Goal: Task Accomplishment & Management: Manage account settings

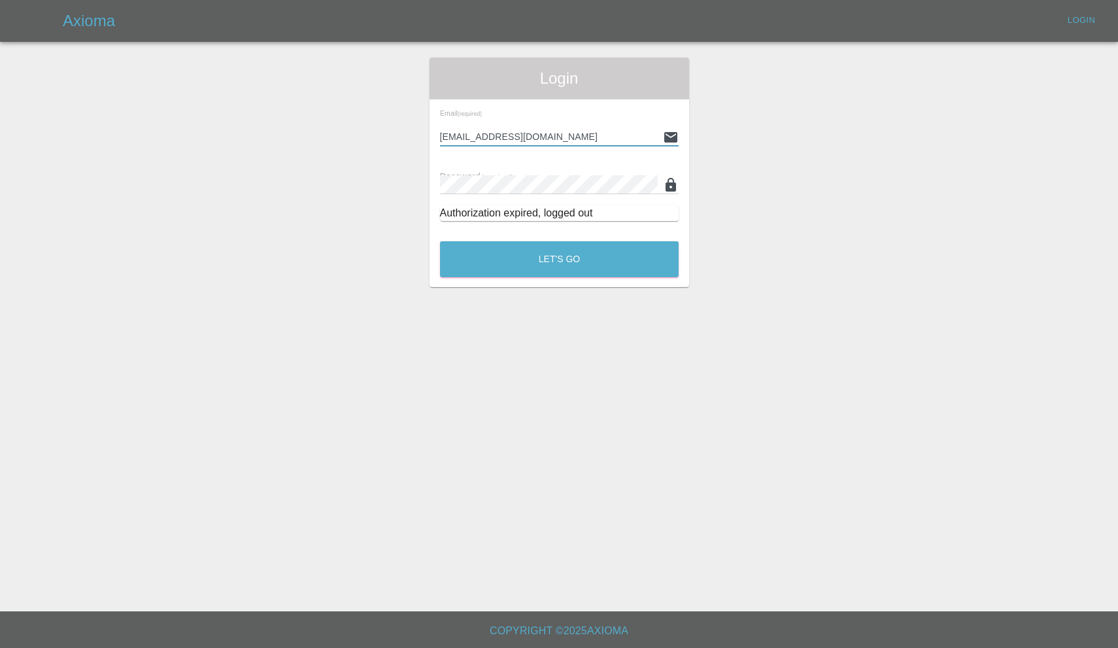
type input "[EMAIL_ADDRESS][DOMAIN_NAME]"
click at [559, 259] on button "Let's Go" at bounding box center [559, 259] width 239 height 36
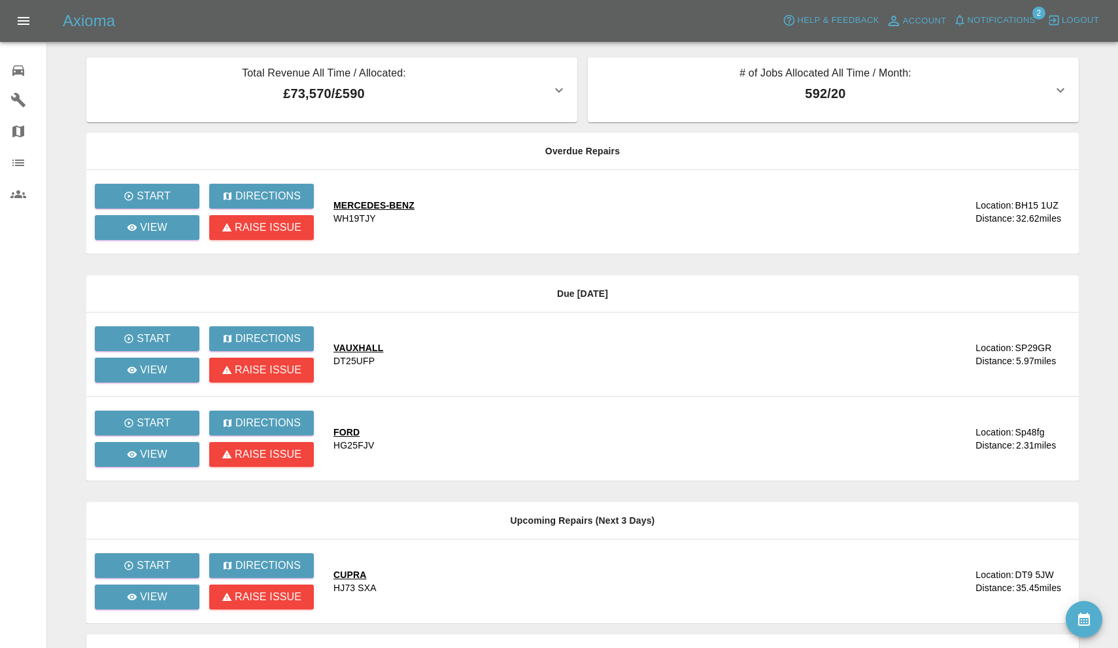
click at [987, 21] on span "Notifications" at bounding box center [1002, 20] width 68 height 15
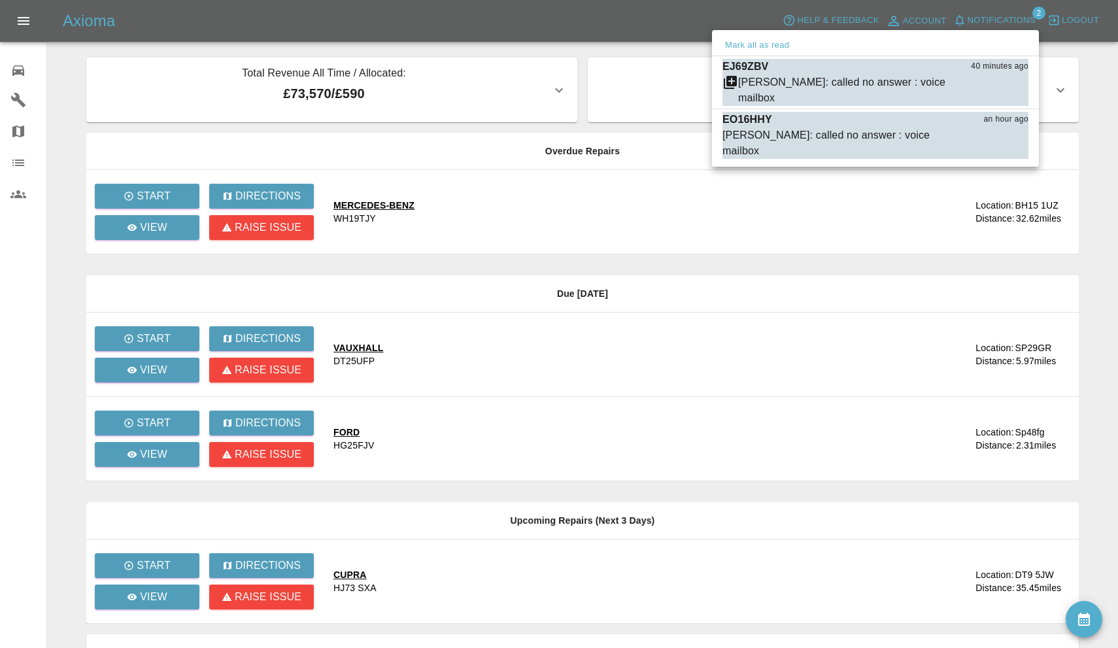
click at [987, 21] on div at bounding box center [559, 324] width 1118 height 648
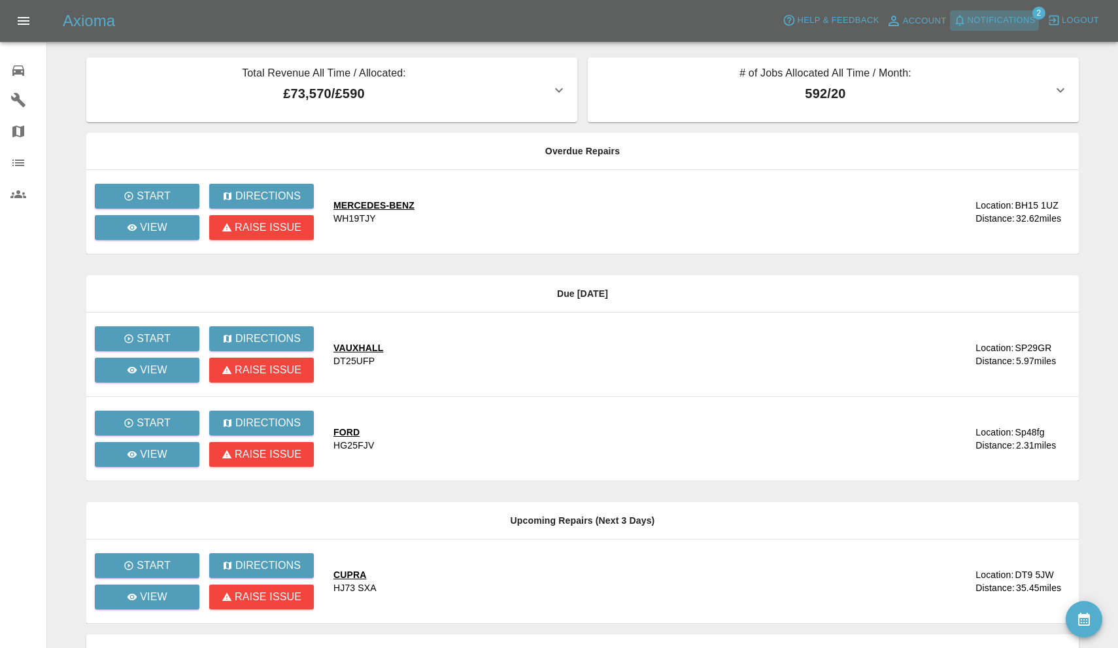
click at [987, 21] on span "Notifications" at bounding box center [1002, 20] width 68 height 15
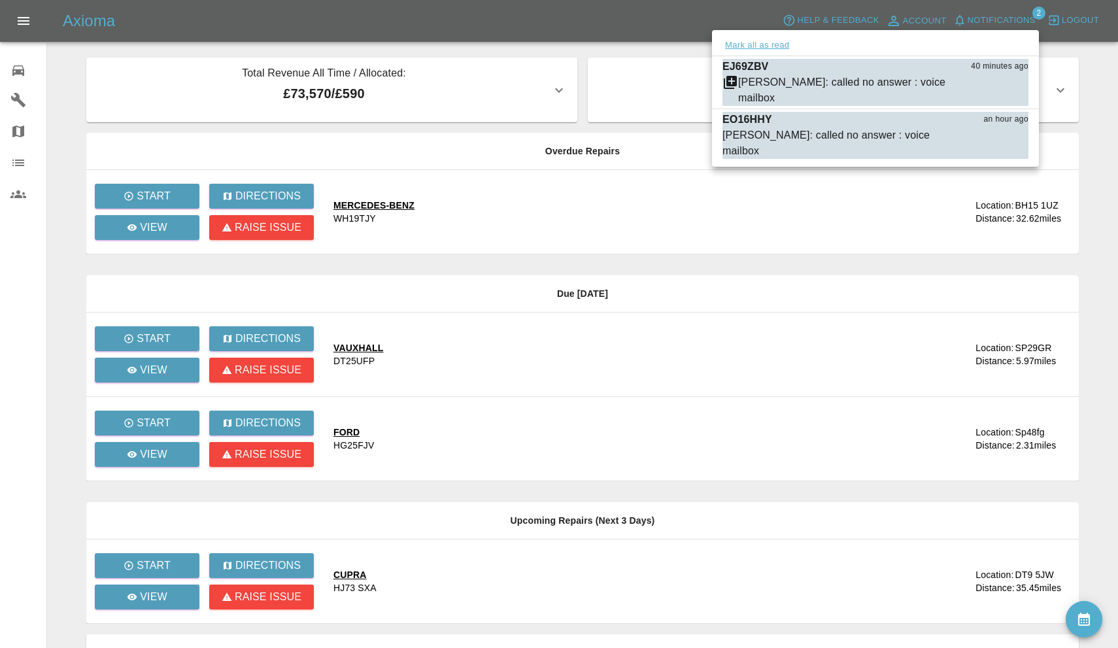
click at [777, 43] on button "Mark all as read" at bounding box center [757, 45] width 69 height 15
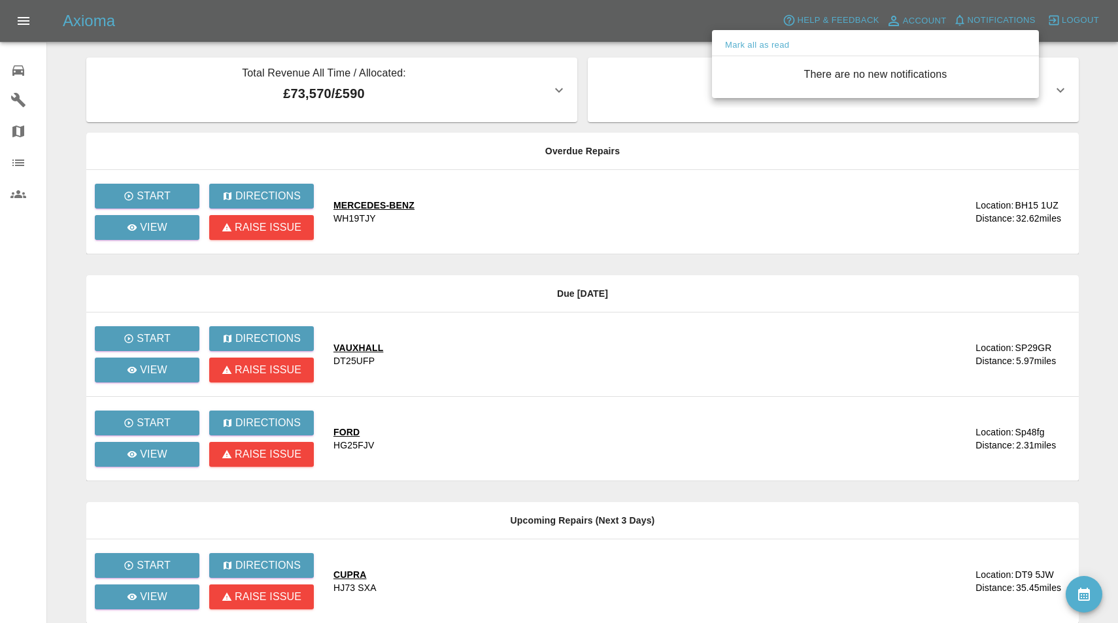
click at [451, 259] on div at bounding box center [559, 311] width 1118 height 623
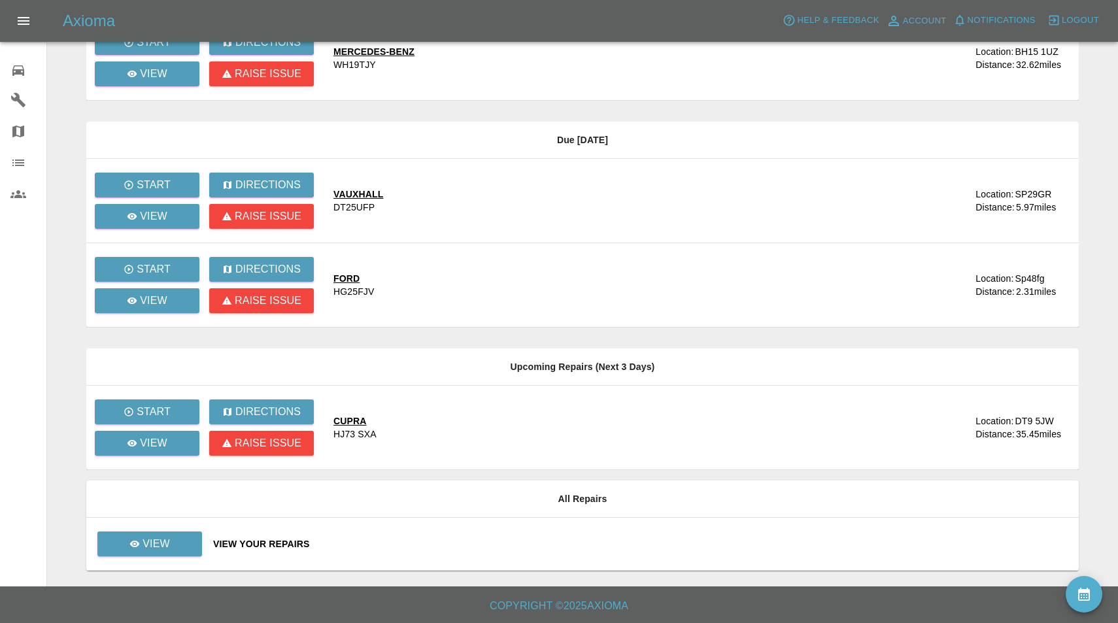
scroll to position [154, 0]
click at [169, 537] on p "View" at bounding box center [156, 544] width 27 height 16
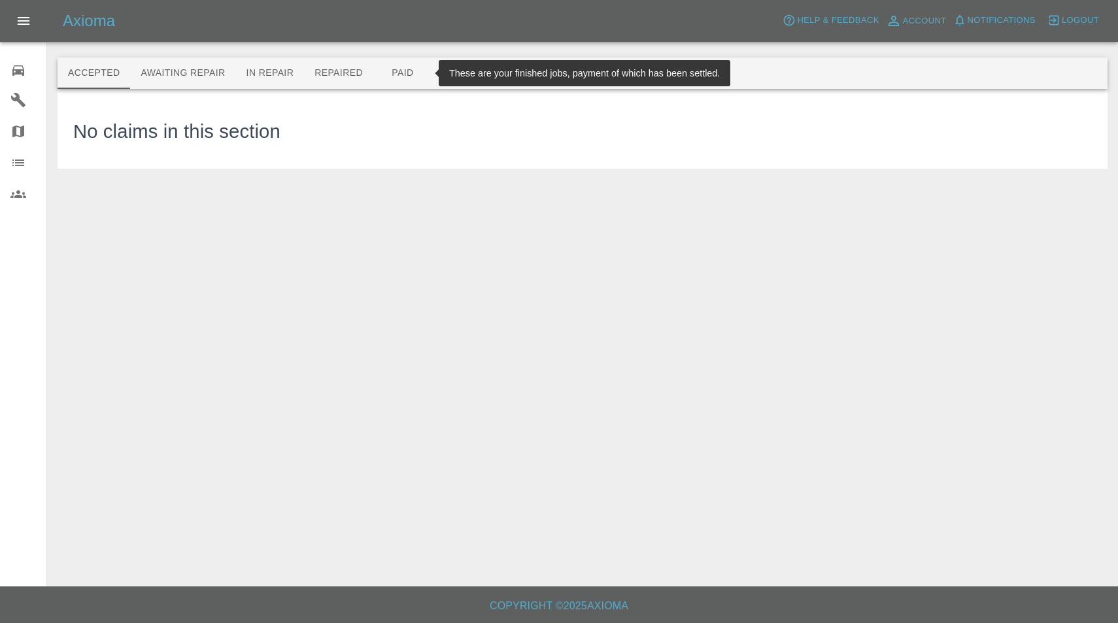
click at [409, 74] on button "Paid" at bounding box center [402, 73] width 59 height 31
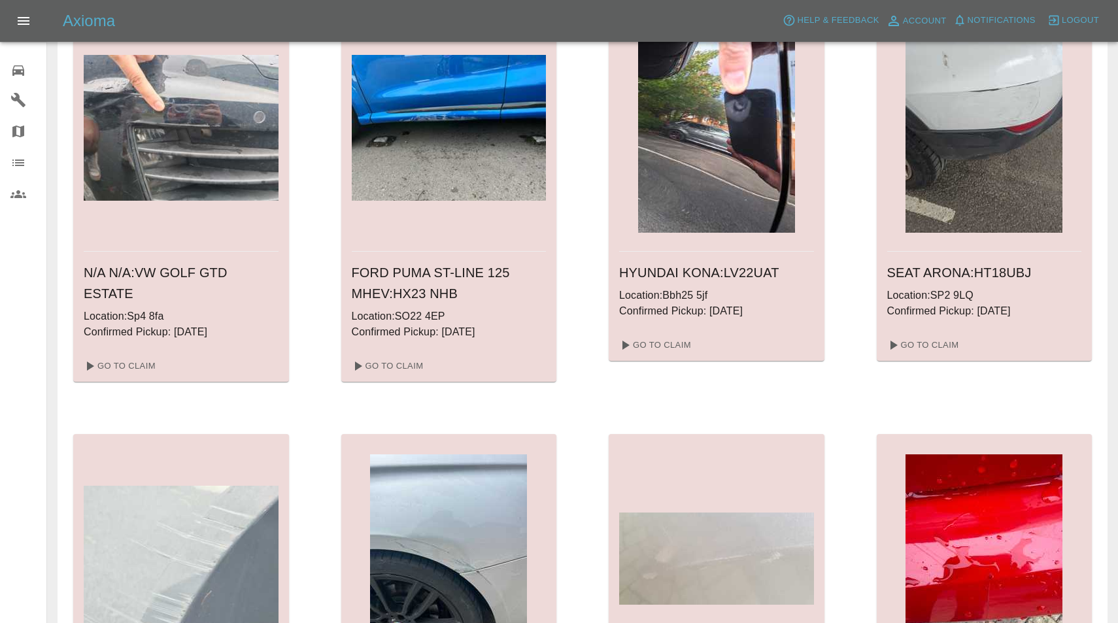
scroll to position [1396, 0]
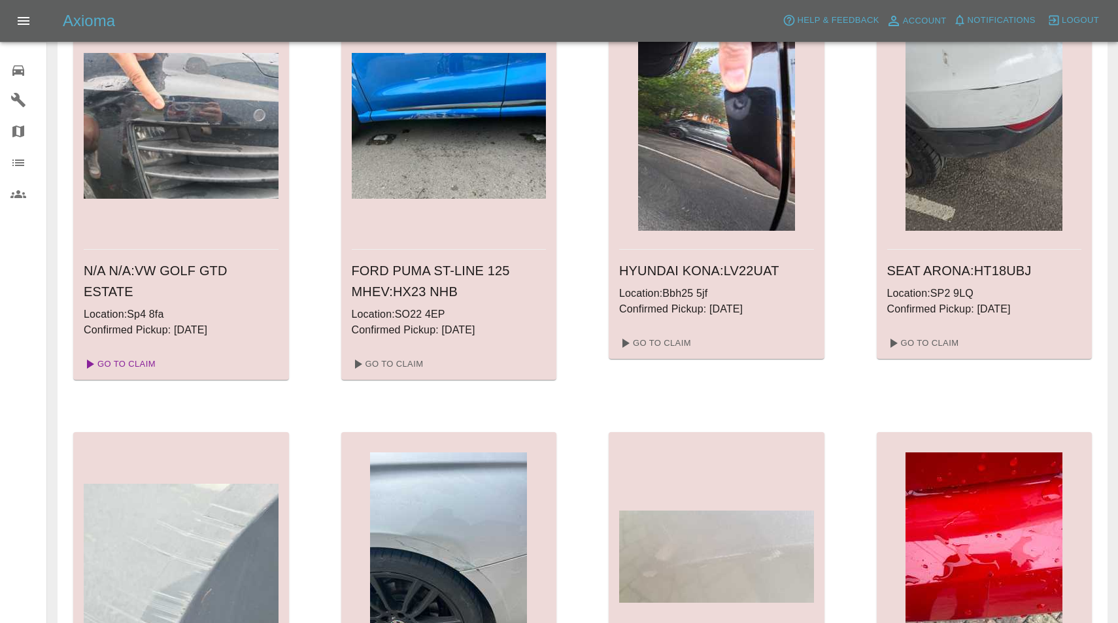
click at [135, 364] on link "Go To Claim" at bounding box center [118, 364] width 80 height 21
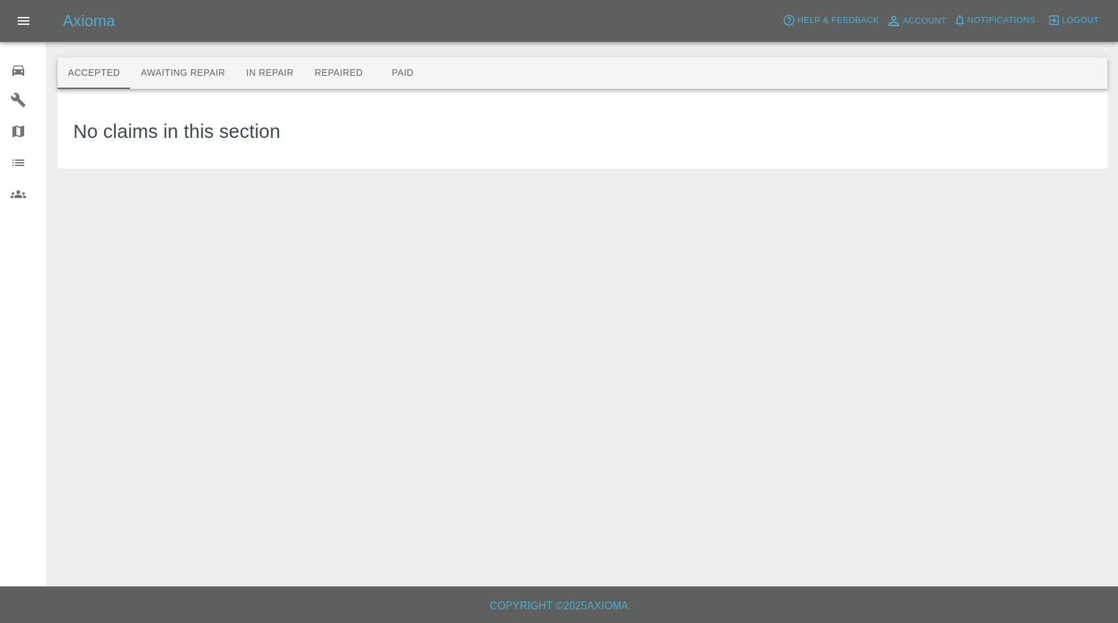
click at [404, 77] on button "Paid" at bounding box center [402, 73] width 59 height 31
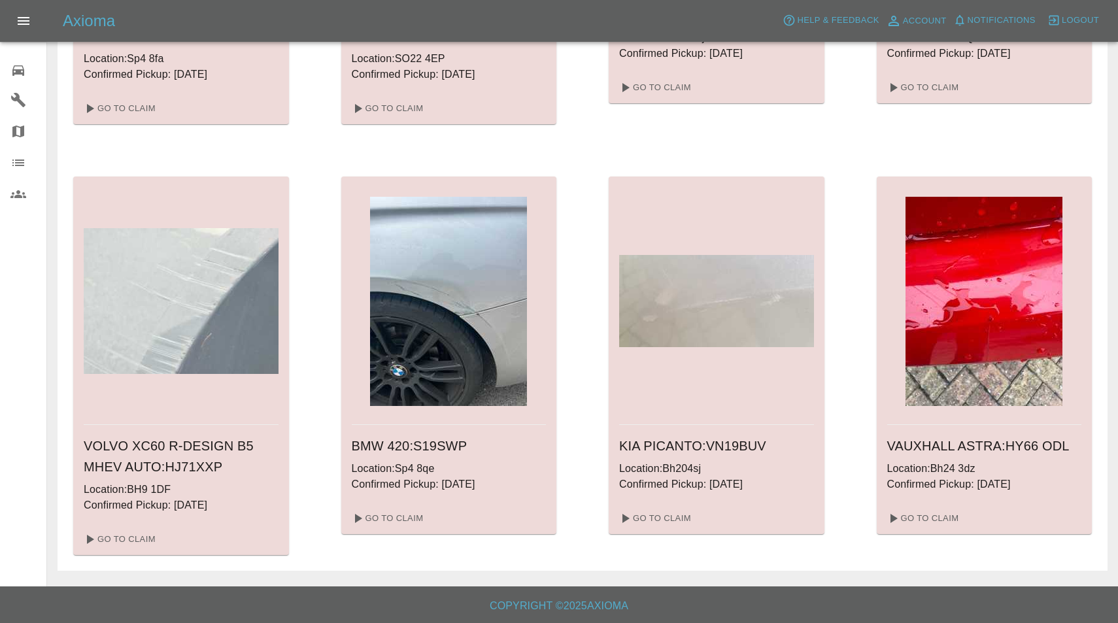
scroll to position [1652, 0]
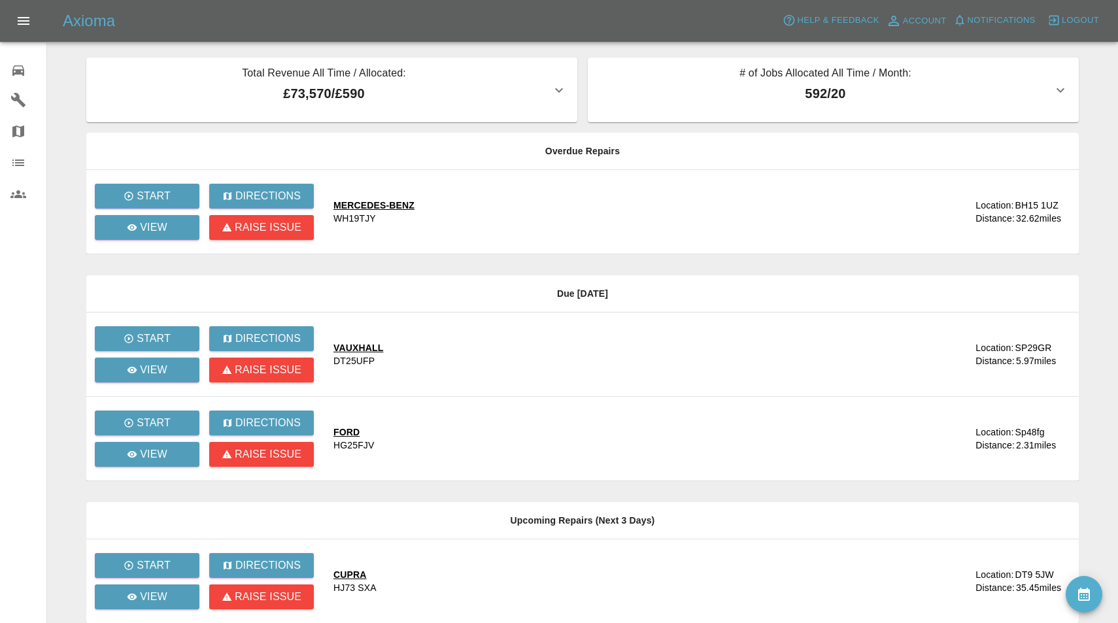
click at [20, 72] on icon at bounding box center [18, 70] width 12 height 10
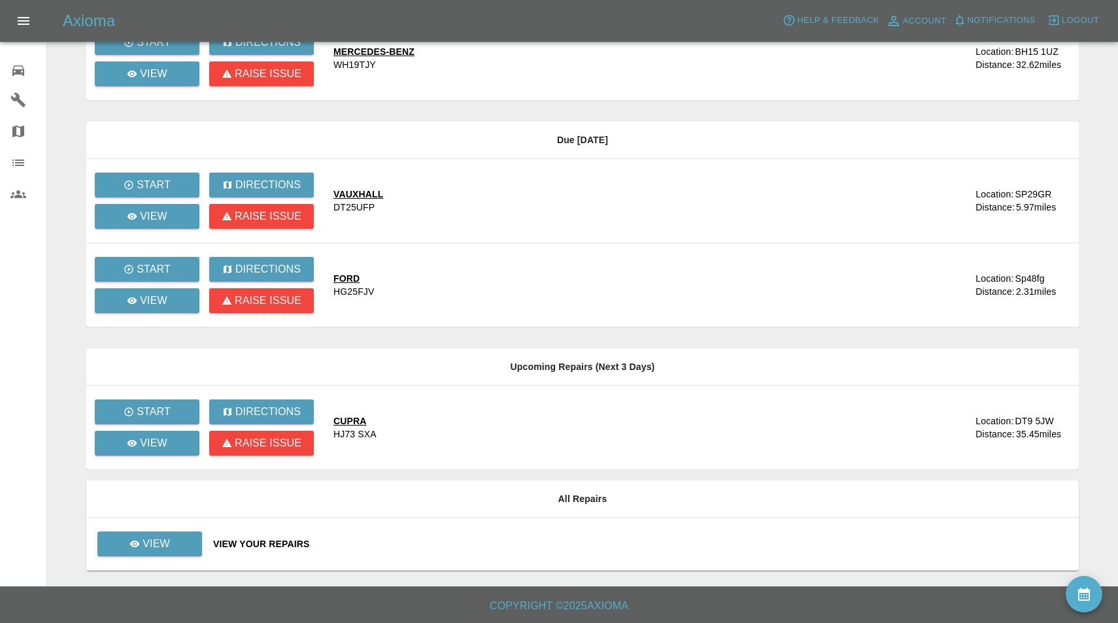
scroll to position [154, 0]
click at [192, 530] on td "View" at bounding box center [144, 544] width 116 height 53
click at [173, 543] on link "View" at bounding box center [149, 544] width 105 height 25
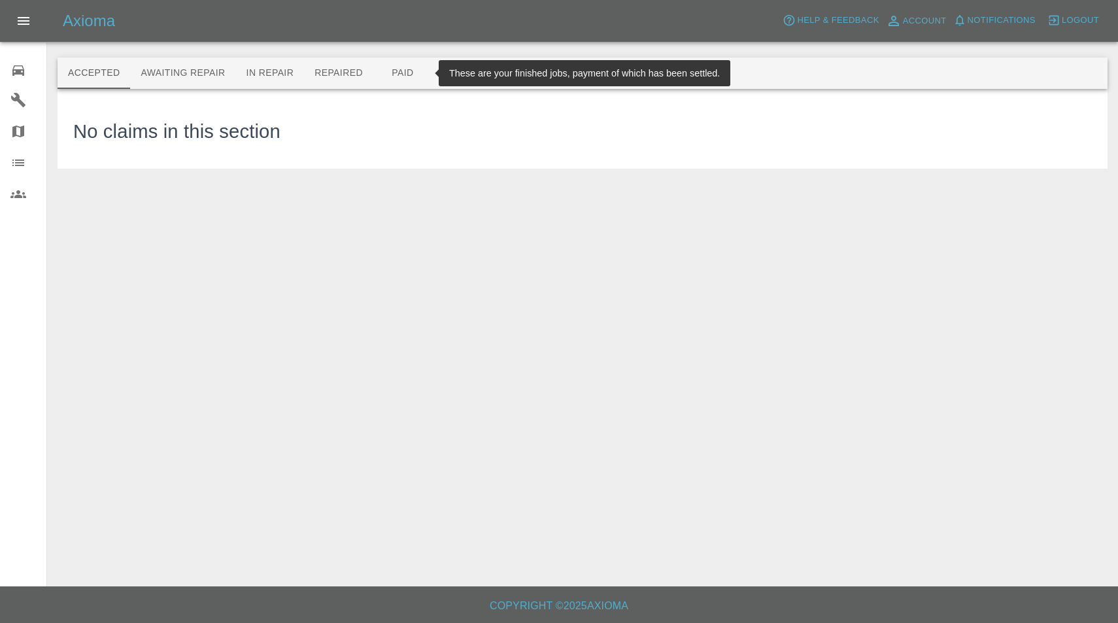
click at [404, 75] on button "Paid" at bounding box center [402, 73] width 59 height 31
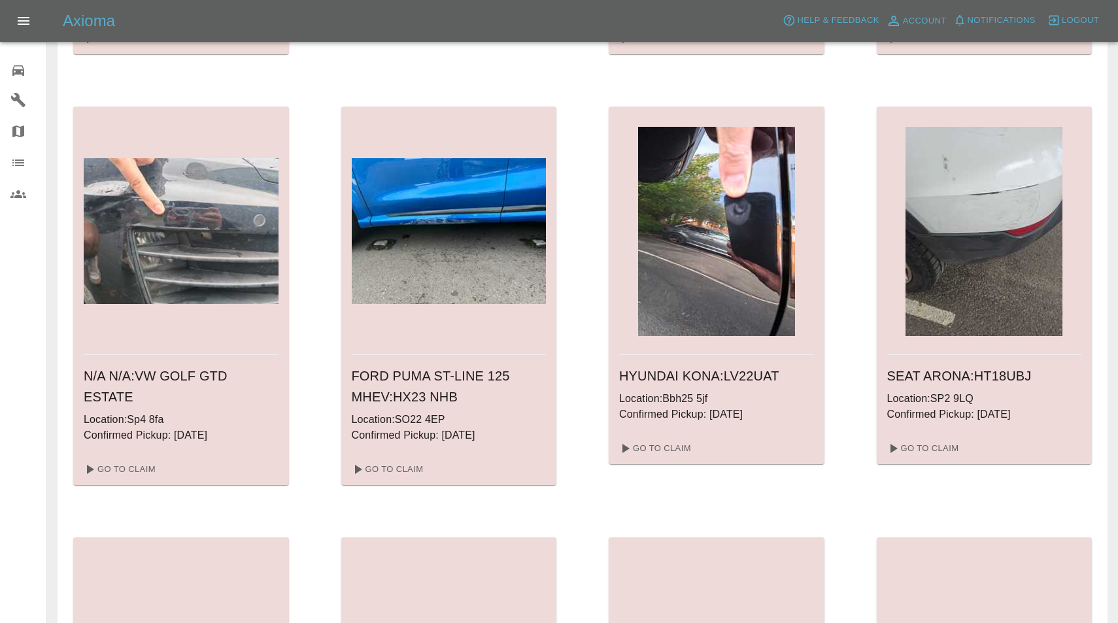
scroll to position [1291, 0]
